Goal: Check status

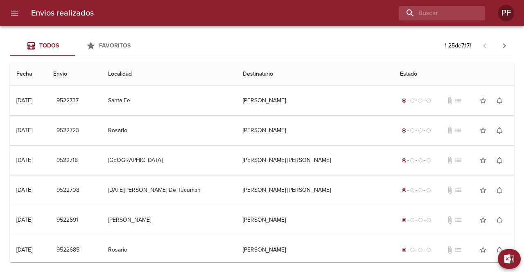
click at [174, 33] on div "Todos Favoritos 1 - 25 de 7.171 Fecha Envio Localidad Destinatario Estado 21/08…" at bounding box center [262, 149] width 524 height 246
click at [434, 11] on input "buscar" at bounding box center [418, 13] width 105 height 14
paste input "[PERSON_NAME]"
type input "[PERSON_NAME]"
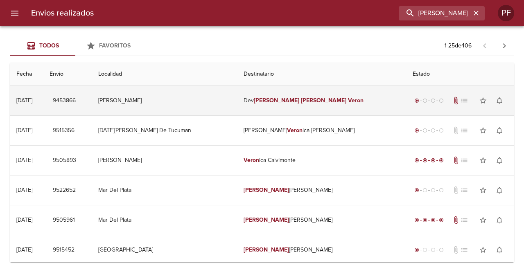
click at [452, 100] on span "attach_file" at bounding box center [456, 101] width 8 height 8
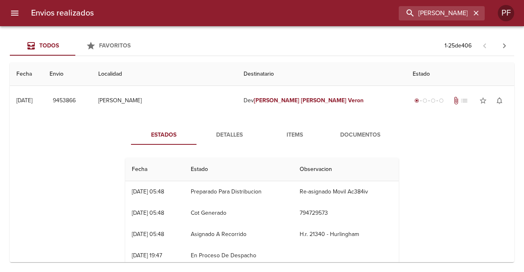
click at [351, 135] on span "Documentos" at bounding box center [361, 135] width 56 height 10
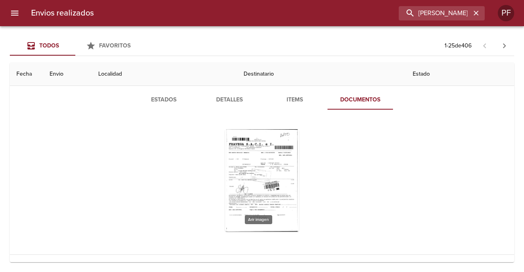
scroll to position [82, 0]
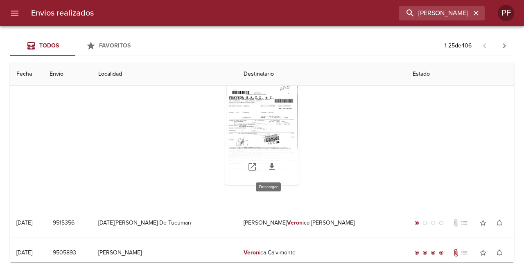
click at [264, 151] on div "Tabla de envíos del cliente" at bounding box center [262, 167] width 74 height 36
click at [261, 128] on div "Tabla de envíos del cliente" at bounding box center [262, 134] width 74 height 102
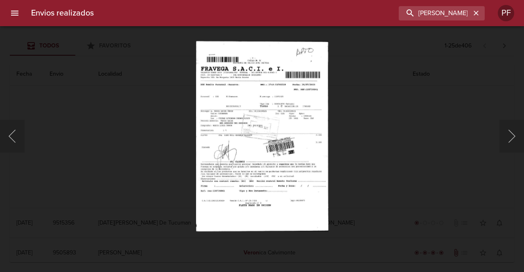
click at [99, 81] on div "Lightbox" at bounding box center [262, 136] width 524 height 272
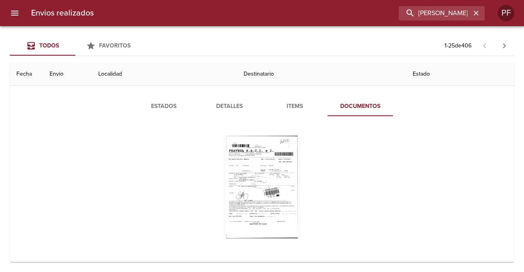
scroll to position [0, 0]
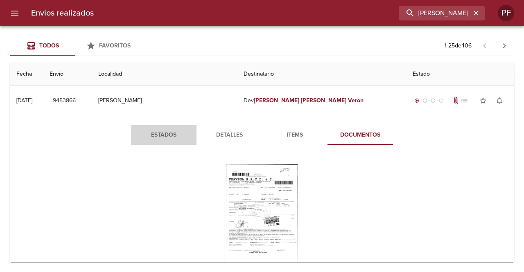
click at [172, 138] on span "Estados" at bounding box center [164, 135] width 56 height 10
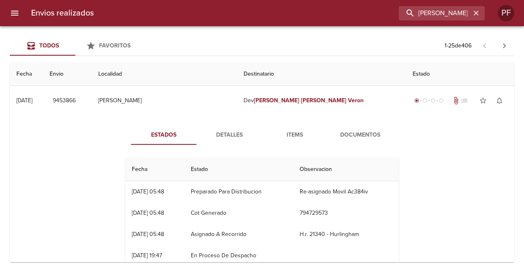
click at [373, 131] on span "Documentos" at bounding box center [361, 135] width 56 height 10
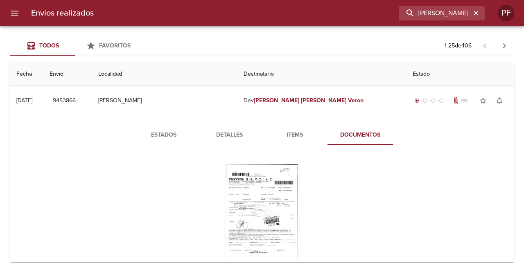
click at [272, 181] on div "Tabla de envíos del cliente" at bounding box center [262, 216] width 74 height 102
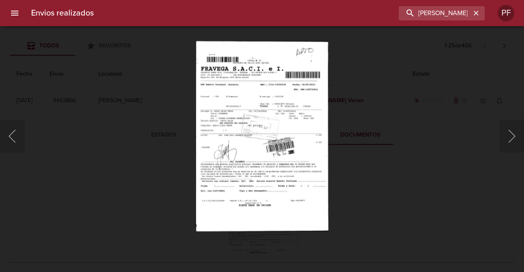
click at [260, 169] on img "Lightbox" at bounding box center [262, 136] width 132 height 190
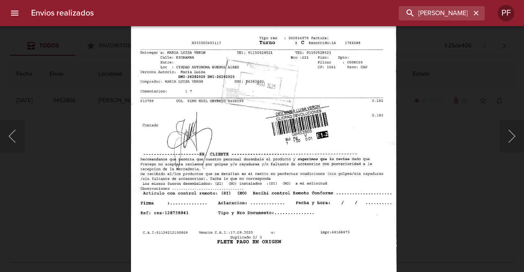
click at [113, 102] on div "Lightbox" at bounding box center [262, 136] width 524 height 272
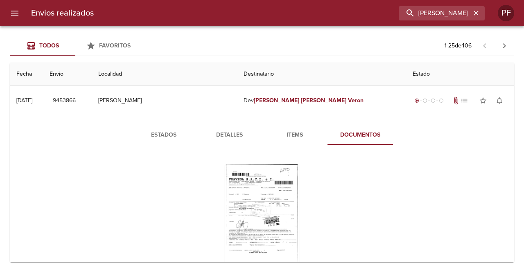
click at [182, 198] on div "Tabla de envíos del cliente" at bounding box center [262, 215] width 274 height 115
